Goal: Information Seeking & Learning: Learn about a topic

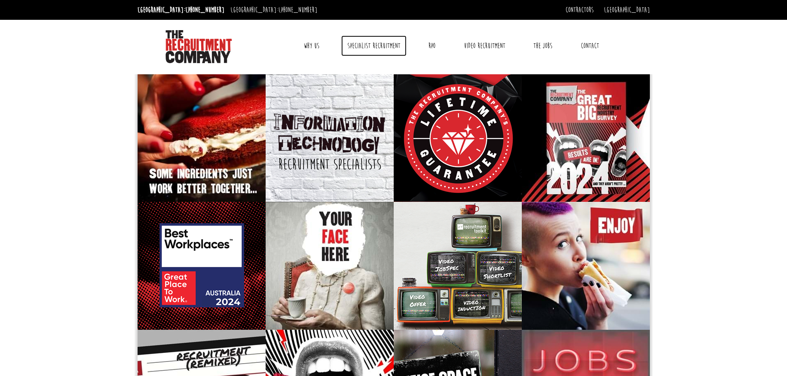
click at [369, 44] on link "Specialist Recruitment" at bounding box center [373, 46] width 65 height 21
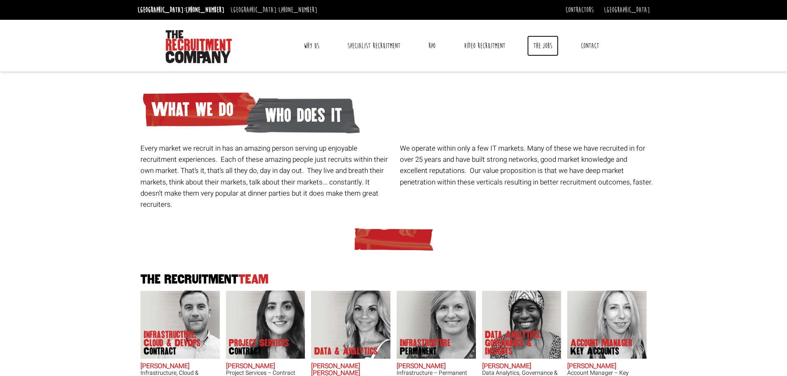
click at [548, 45] on link "The Jobs" at bounding box center [542, 46] width 31 height 21
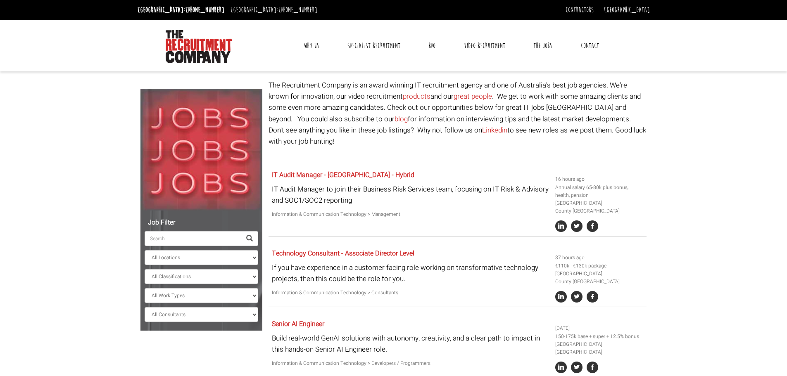
click at [180, 235] on input "search" at bounding box center [193, 238] width 97 height 15
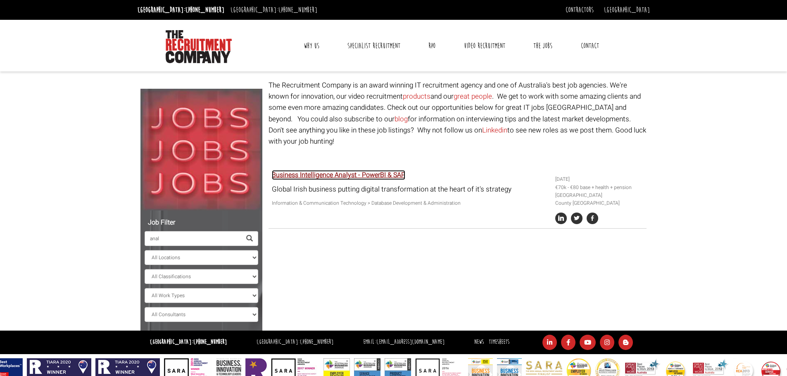
click at [380, 170] on link "Business Intelligence Analyst - PowerBI & SAP" at bounding box center [338, 175] width 133 height 10
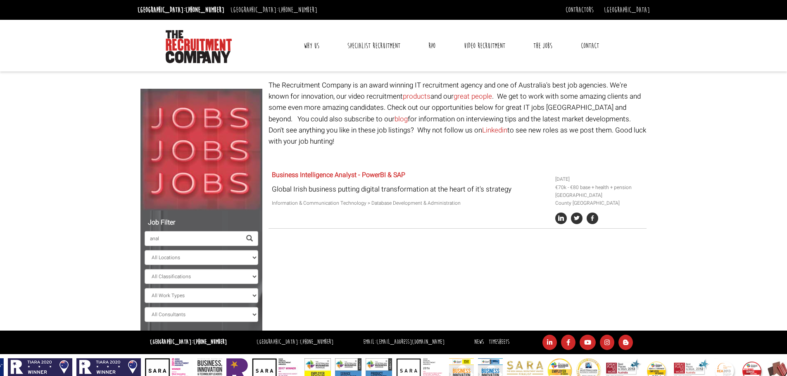
click at [190, 240] on input "anal" at bounding box center [193, 238] width 97 height 15
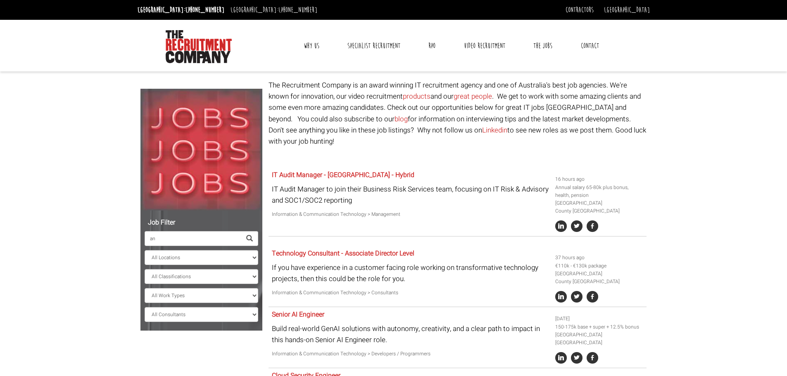
type input "a"
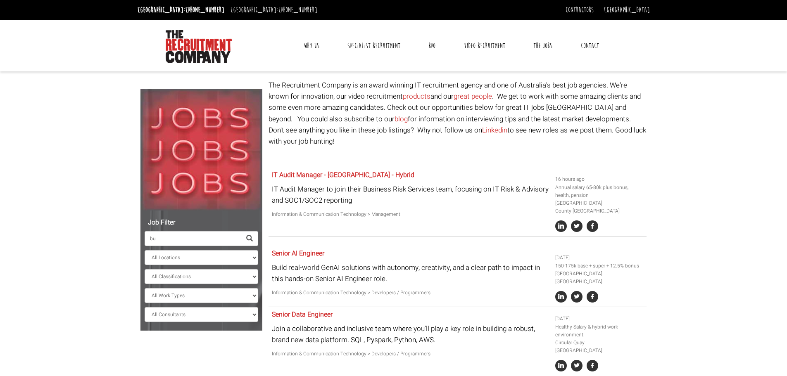
type input "b"
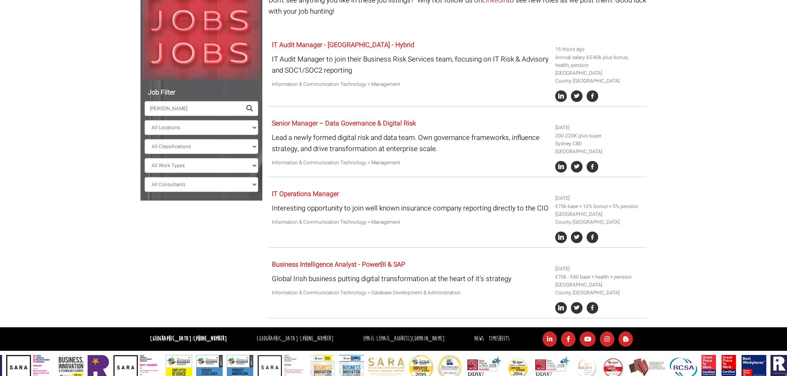
scroll to position [131, 0]
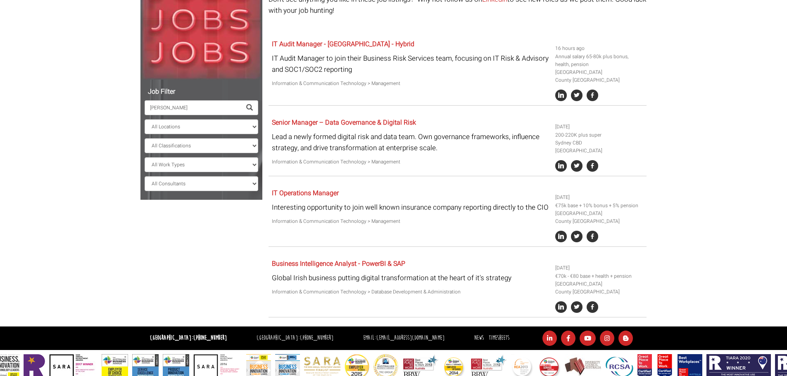
drag, startPoint x: 168, startPoint y: 109, endPoint x: 107, endPoint y: 107, distance: 60.8
click at [107, 107] on body "Sydney: +61 2 8346 6700 Dublin: +353 1 697 2548 Contractors Timesheets Why Cont…" at bounding box center [393, 124] width 787 height 510
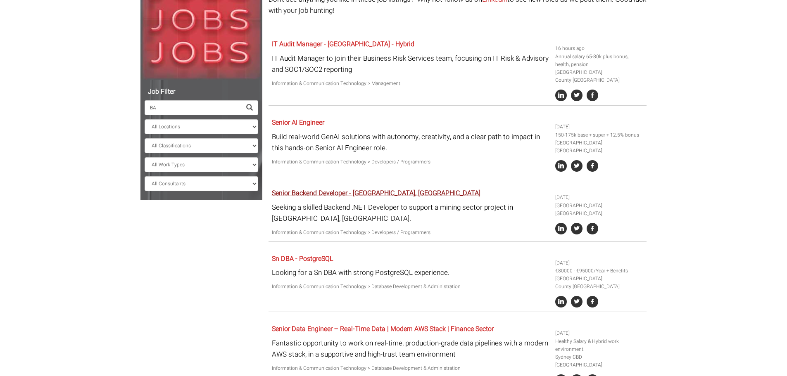
type input "BA"
